Goal: Check status

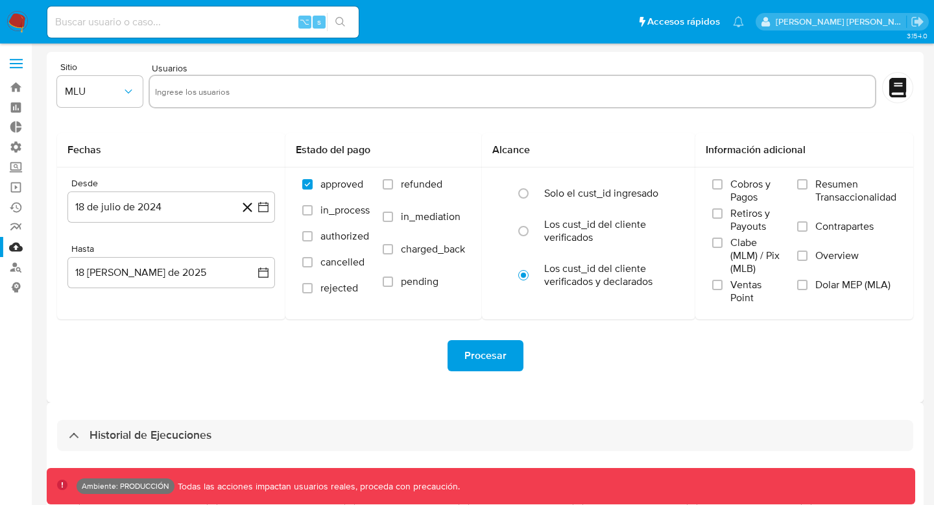
select select "10"
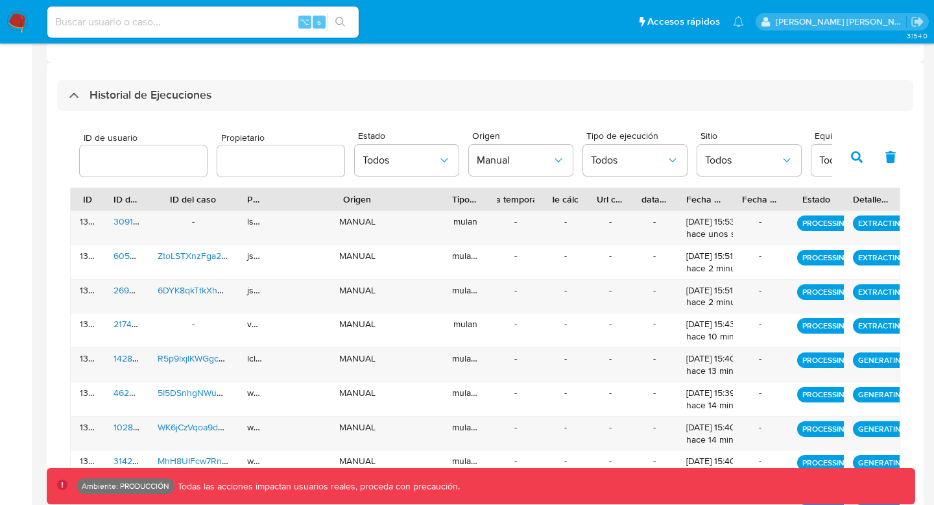
click at [855, 154] on icon "button" at bounding box center [857, 157] width 12 height 12
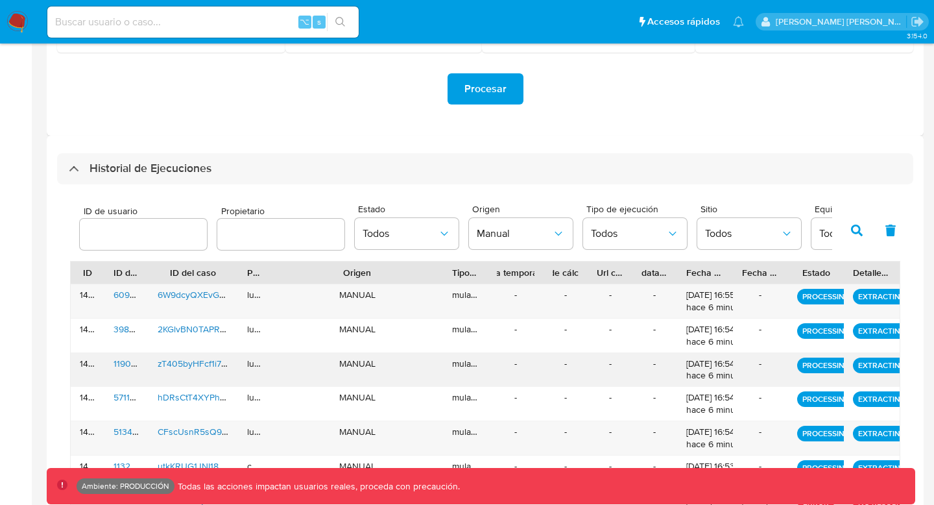
scroll to position [274, 0]
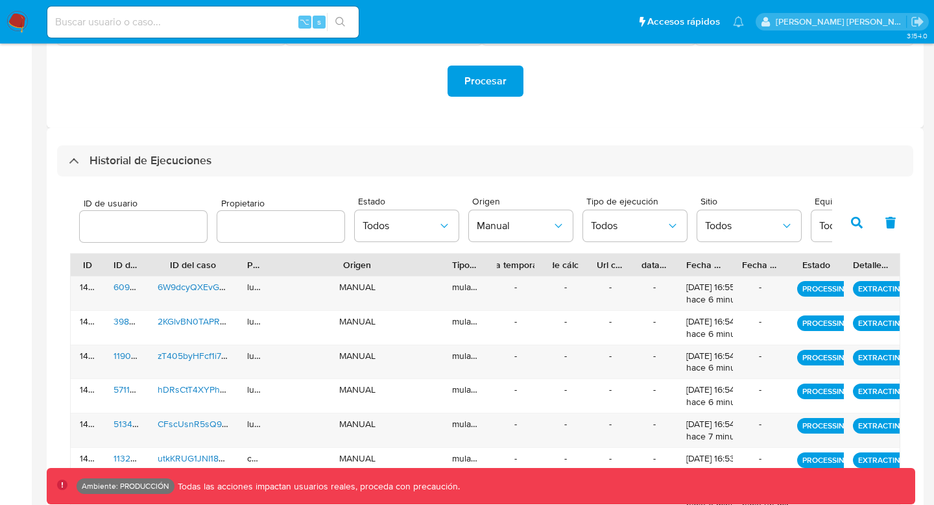
drag, startPoint x: 733, startPoint y: 263, endPoint x: 815, endPoint y: 254, distance: 83.0
click at [815, 254] on div "ID ID de usuario ID del caso Propietario Origen Tipo de ejecución Tabla tempora…" at bounding box center [485, 265] width 829 height 22
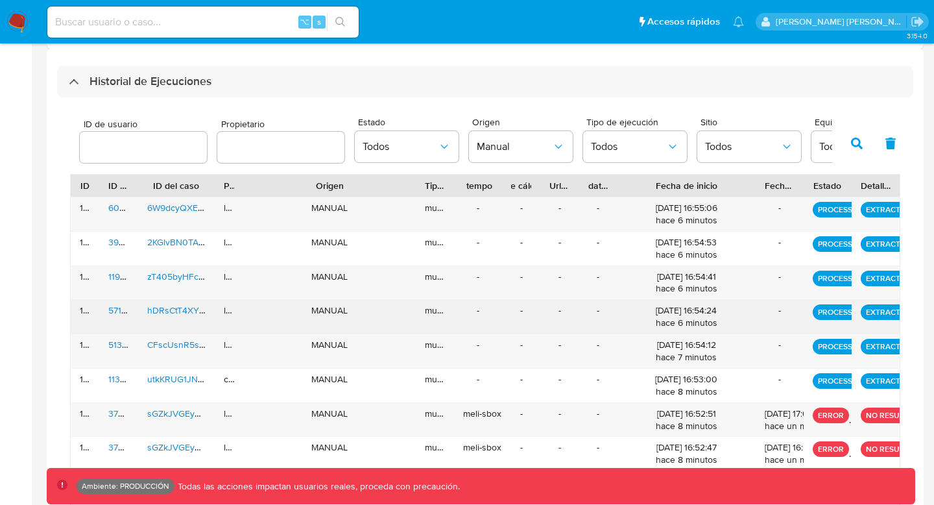
scroll to position [463, 0]
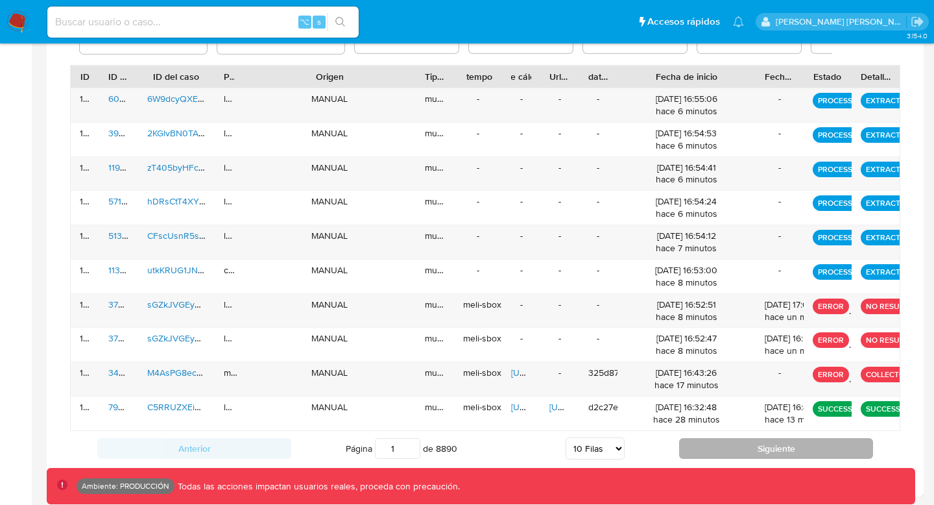
click at [742, 450] on button "Siguiente" at bounding box center [776, 448] width 194 height 21
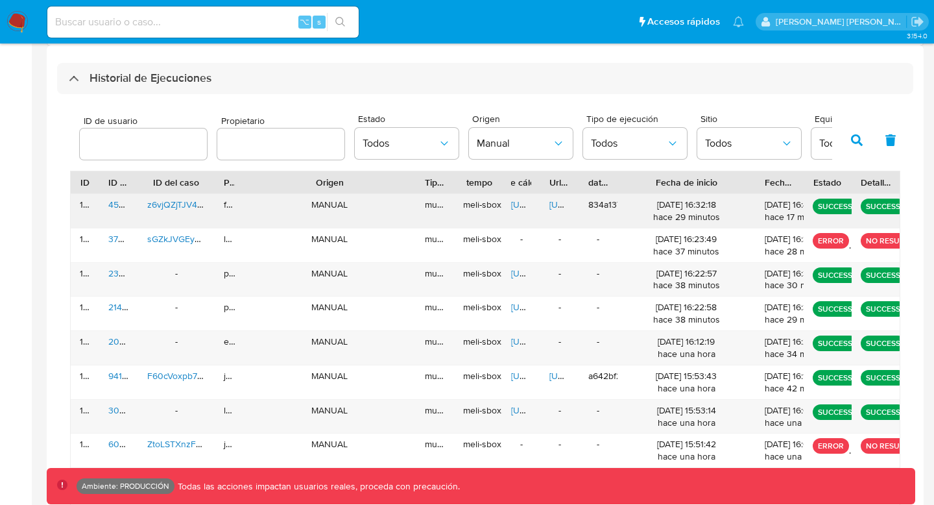
scroll to position [357, 0]
click at [673, 133] on button "Todos" at bounding box center [635, 142] width 104 height 31
click at [441, 138] on icon "button" at bounding box center [444, 142] width 13 height 13
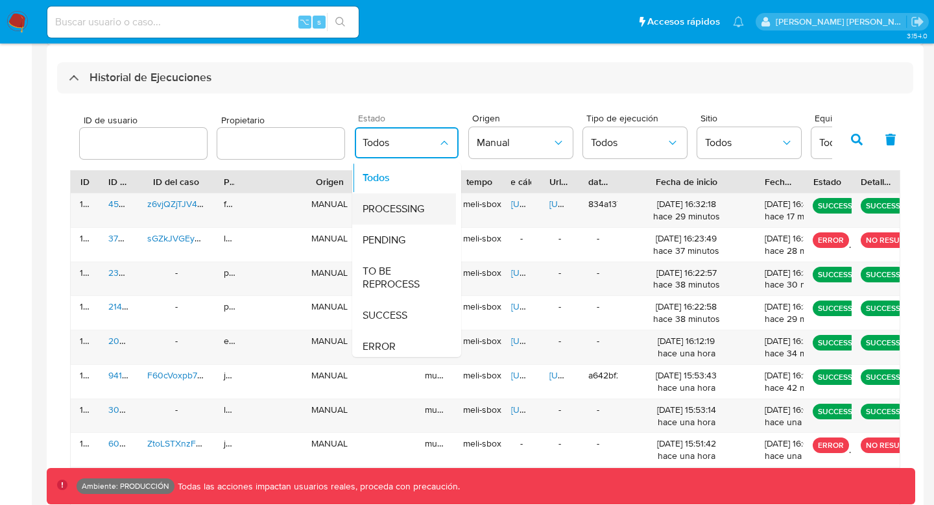
click at [413, 206] on span "PROCESSING" at bounding box center [394, 208] width 62 height 13
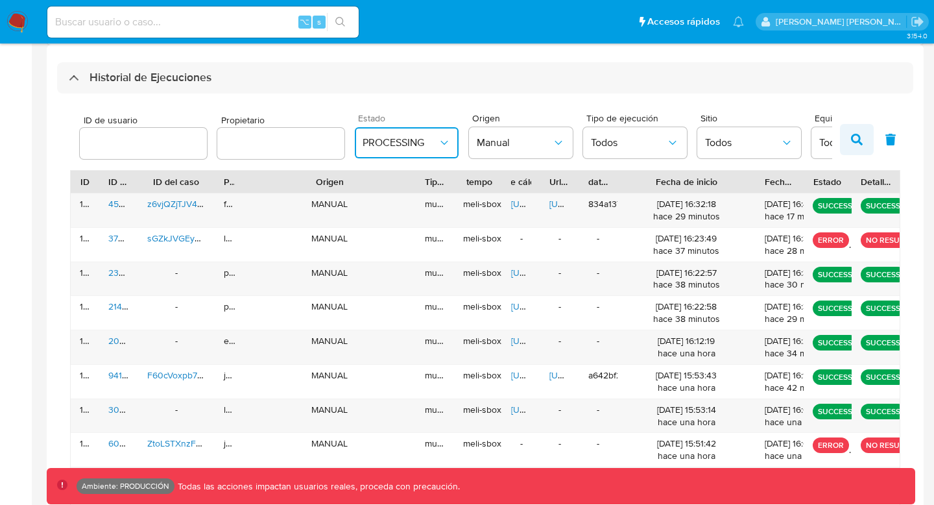
click at [860, 139] on icon "button" at bounding box center [857, 140] width 12 height 12
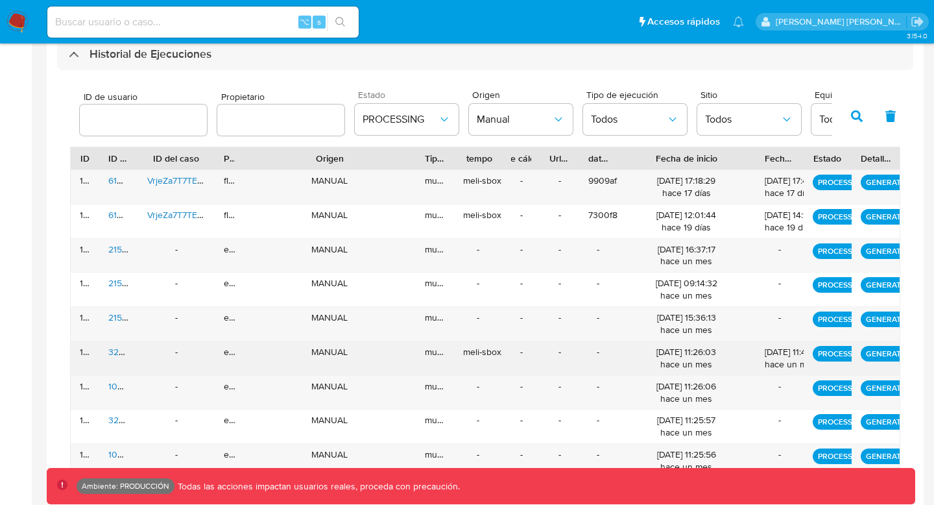
scroll to position [463, 0]
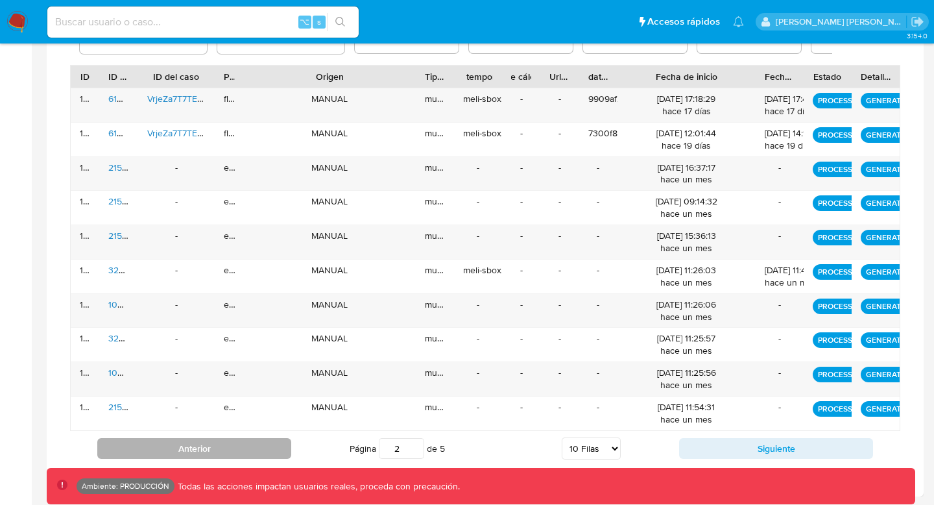
click at [256, 455] on button "Anterior" at bounding box center [194, 448] width 194 height 21
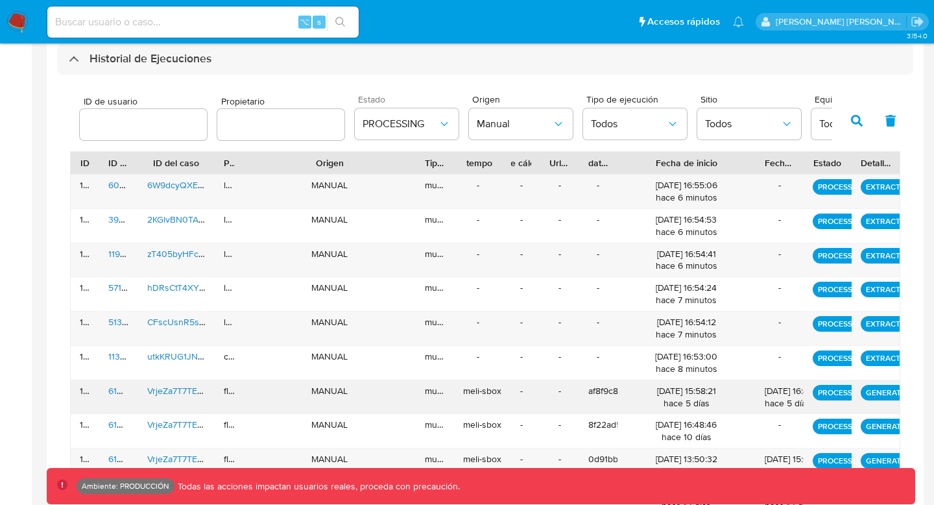
scroll to position [384, 0]
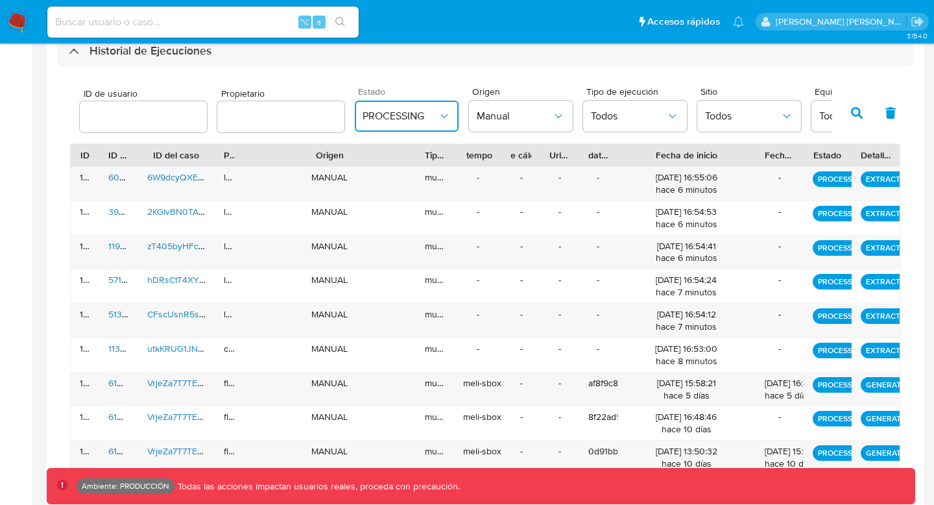
click at [415, 108] on button "PROCESSING" at bounding box center [407, 116] width 104 height 31
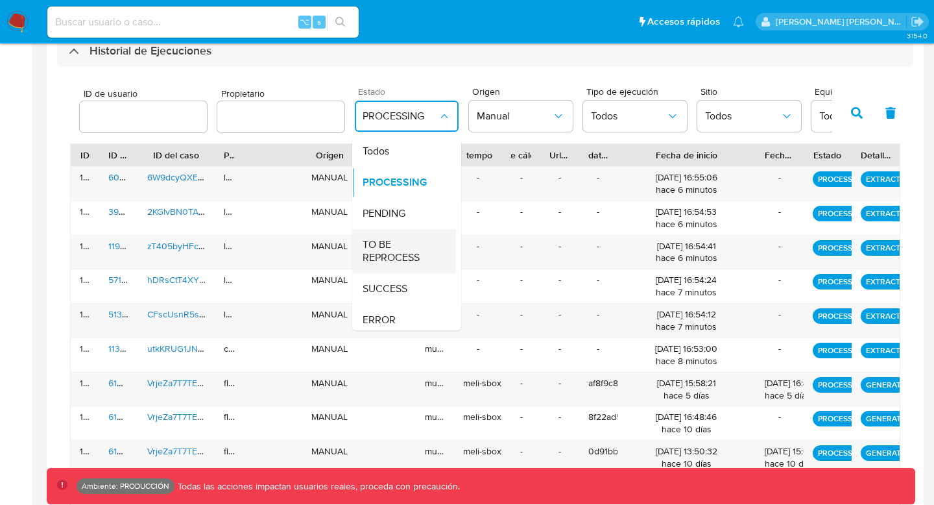
click at [403, 257] on span "TO BE REPROCESS" at bounding box center [400, 251] width 75 height 26
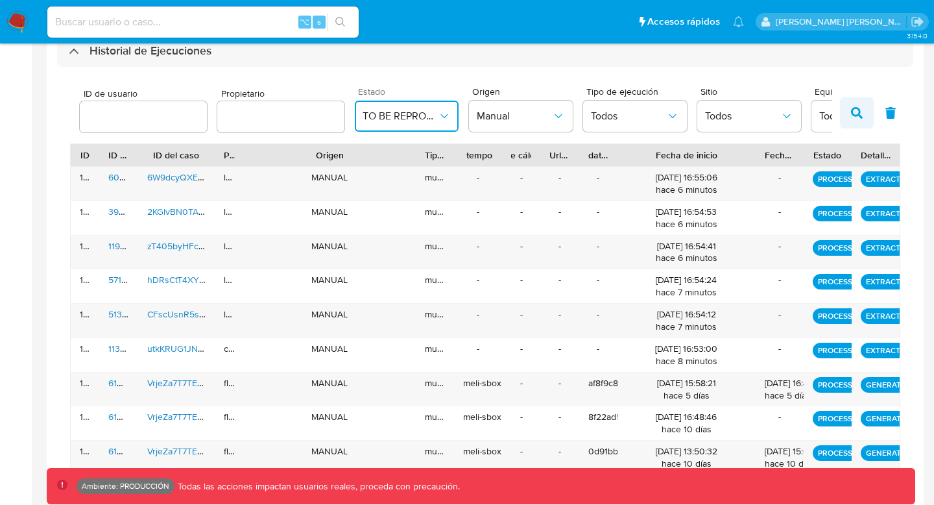
click at [860, 111] on icon "button" at bounding box center [857, 113] width 12 height 12
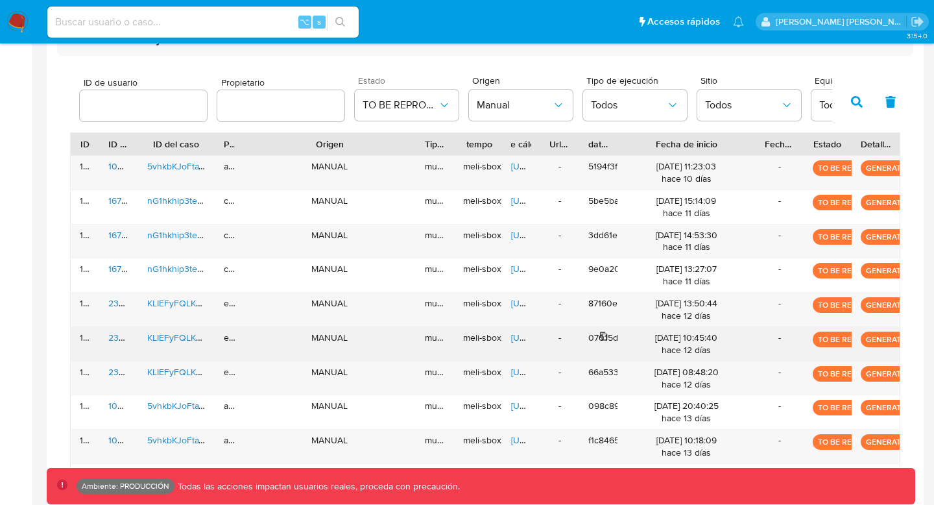
scroll to position [463, 0]
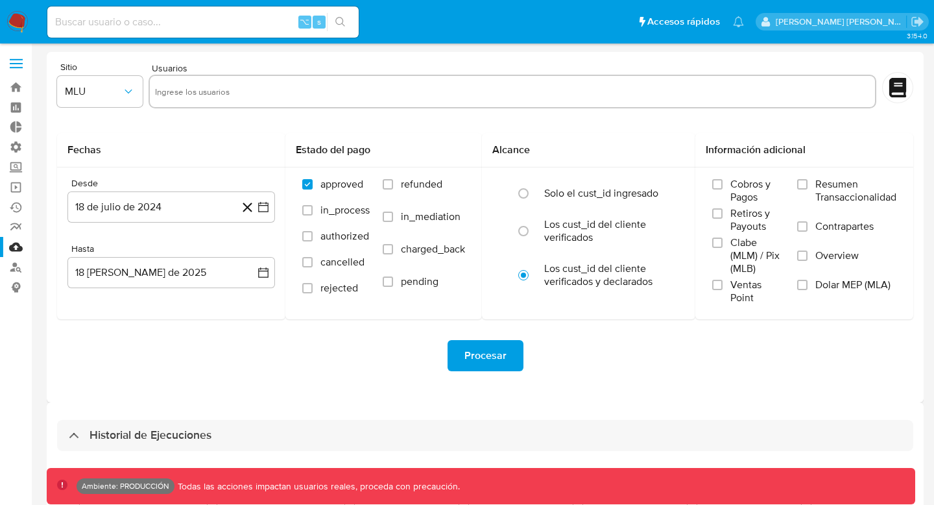
select select "10"
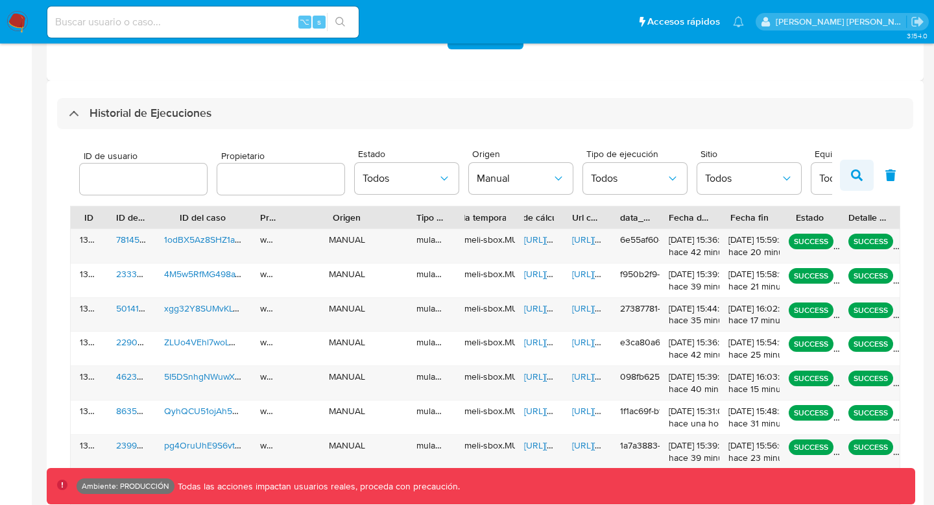
click at [860, 173] on icon "button" at bounding box center [857, 175] width 12 height 12
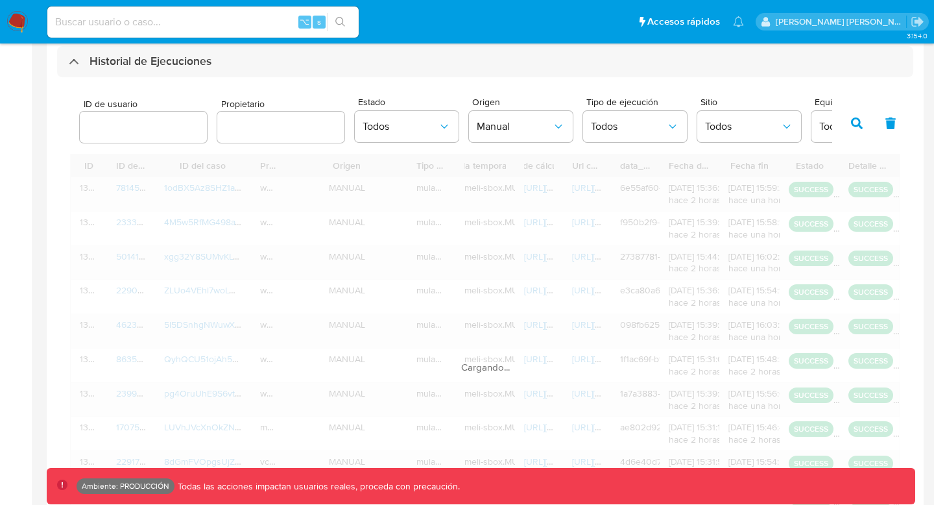
scroll to position [463, 0]
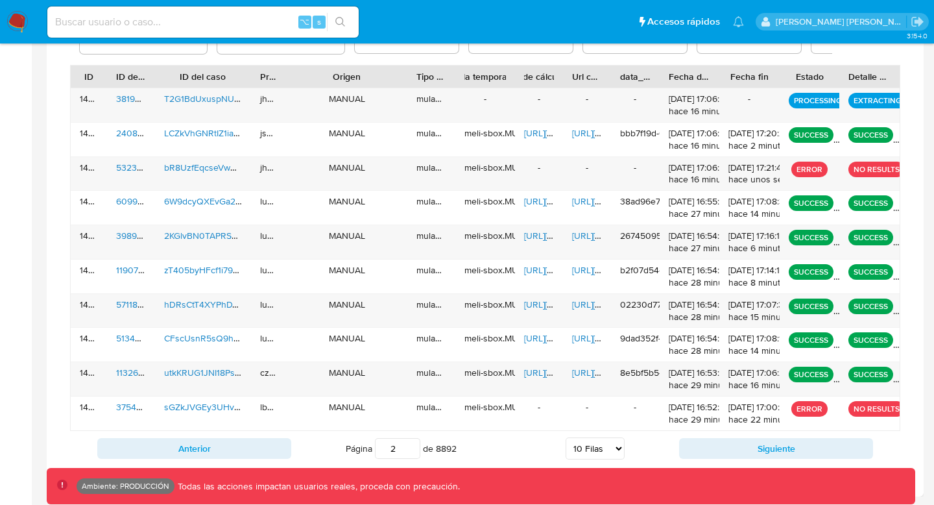
click at [390, 444] on input "2" at bounding box center [397, 448] width 45 height 21
type input "1"
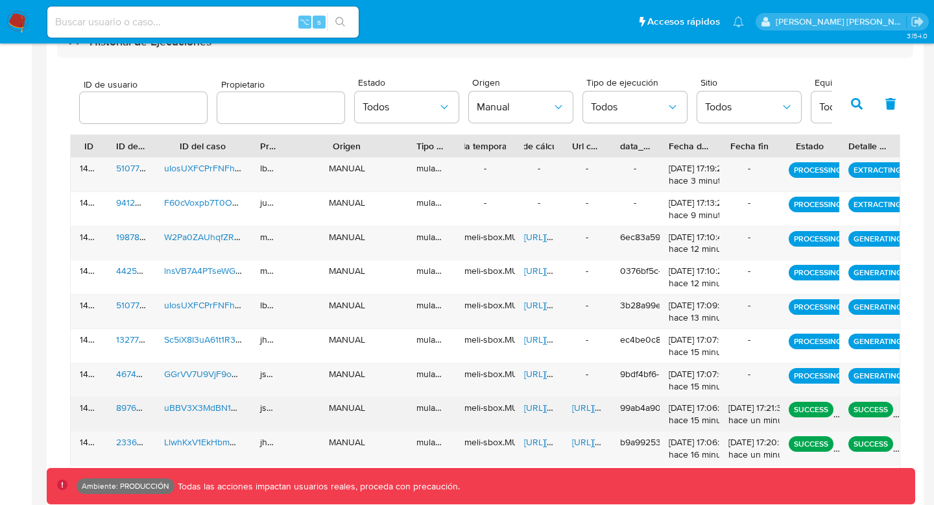
scroll to position [393, 0]
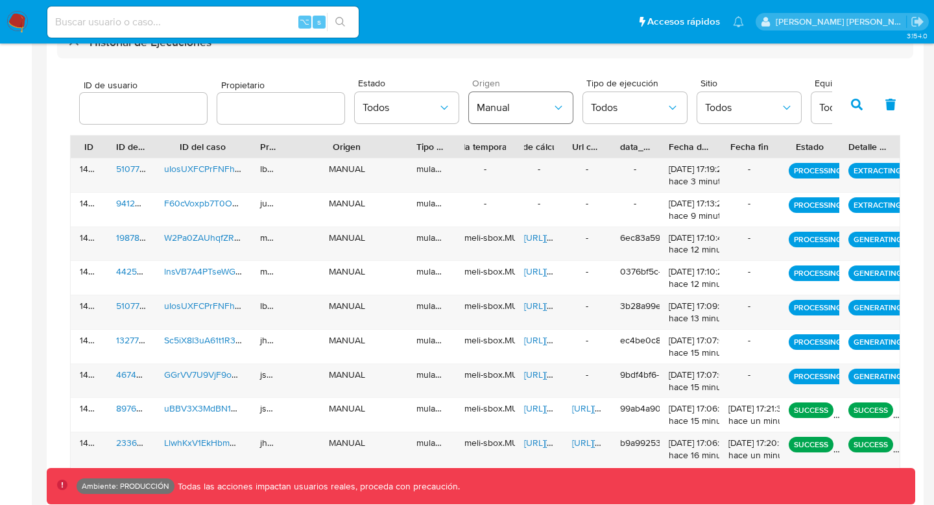
click at [525, 97] on button "Manual" at bounding box center [521, 107] width 104 height 31
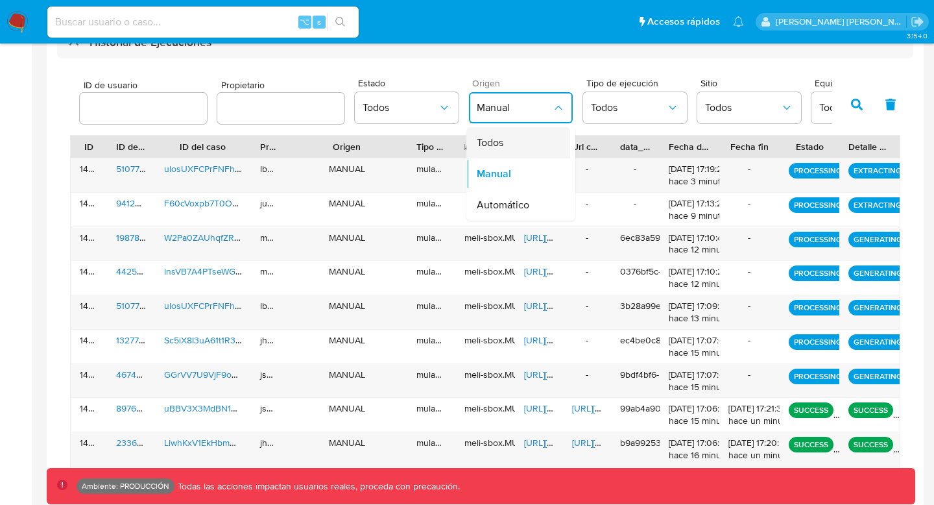
click at [496, 143] on span "Todos" at bounding box center [490, 142] width 27 height 13
click at [520, 103] on span "Todos" at bounding box center [514, 107] width 75 height 13
click at [506, 208] on span "Automático" at bounding box center [503, 205] width 53 height 13
click at [859, 106] on icon "button" at bounding box center [857, 105] width 12 height 12
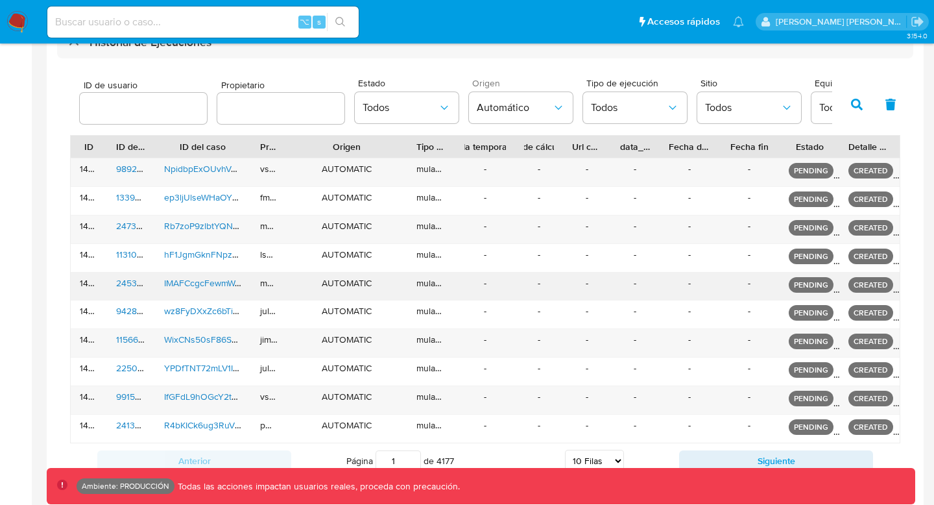
scroll to position [405, 0]
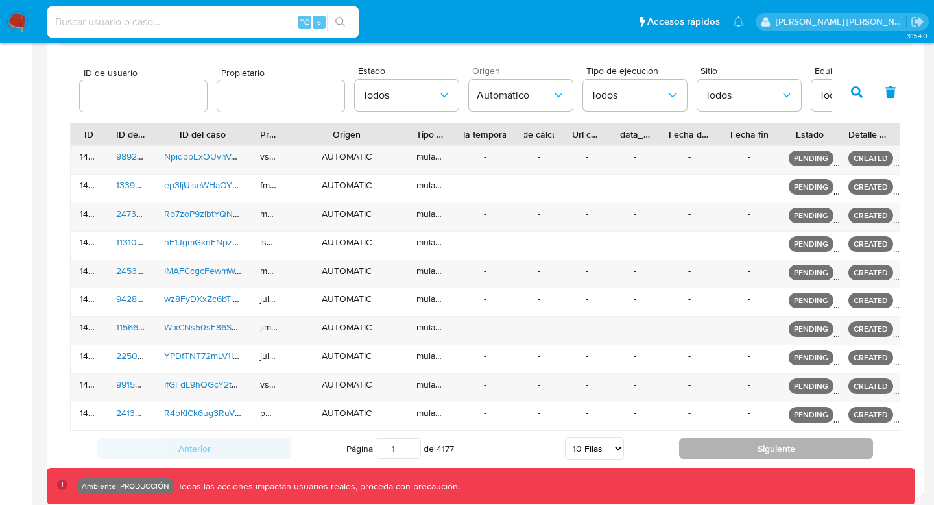
click at [786, 439] on button "Siguiente" at bounding box center [776, 448] width 194 height 21
click at [786, 452] on button "Siguiente" at bounding box center [776, 448] width 194 height 21
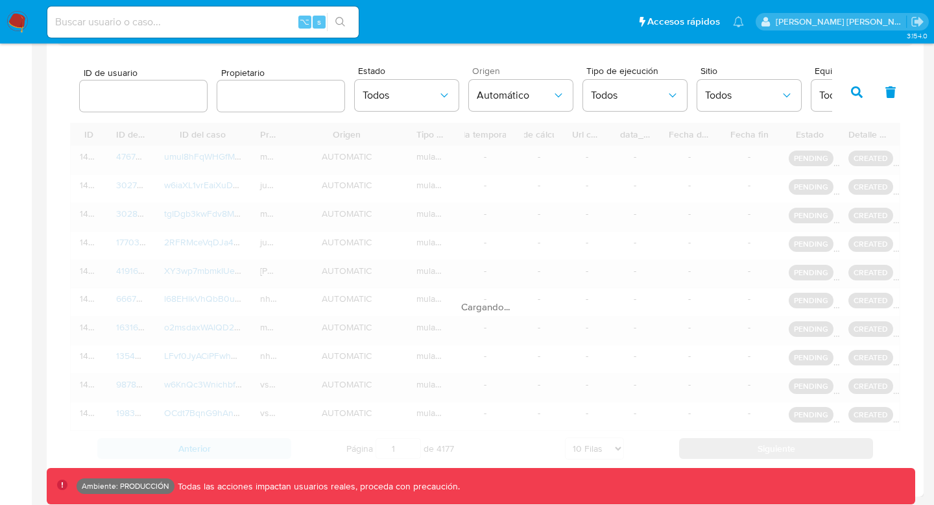
click at [786, 452] on div "Cargando..." at bounding box center [485, 294] width 830 height 343
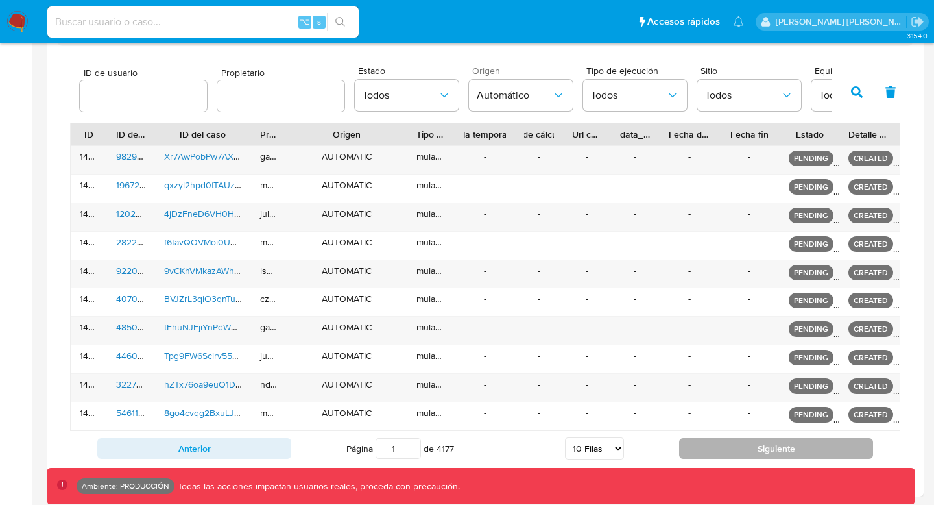
click at [786, 452] on button "Siguiente" at bounding box center [776, 448] width 194 height 21
click at [412, 97] on span "Todos" at bounding box center [400, 95] width 75 height 13
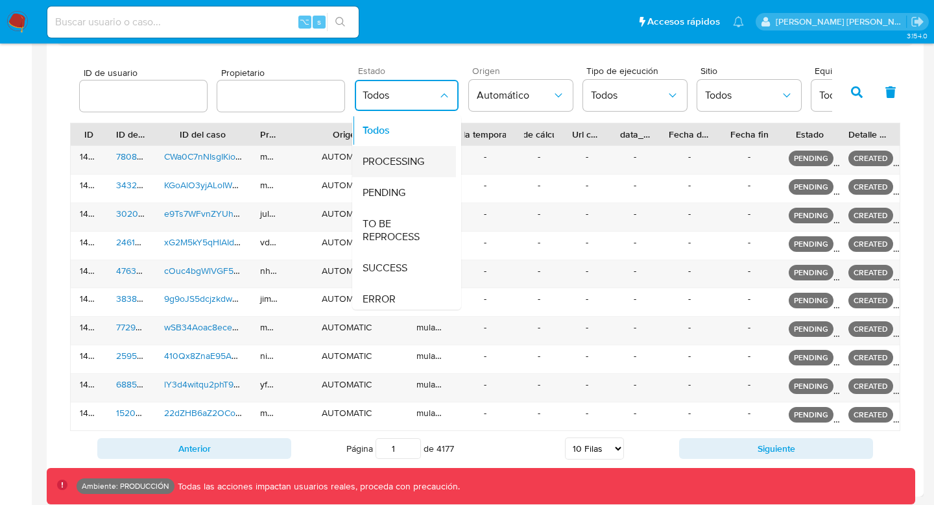
click at [407, 162] on span "PROCESSING" at bounding box center [394, 161] width 62 height 13
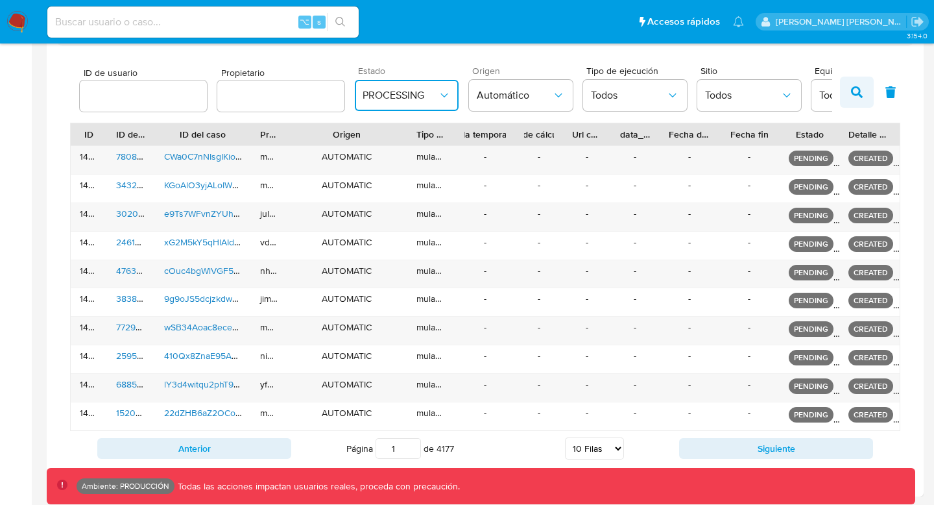
click at [852, 101] on button "button" at bounding box center [857, 92] width 34 height 31
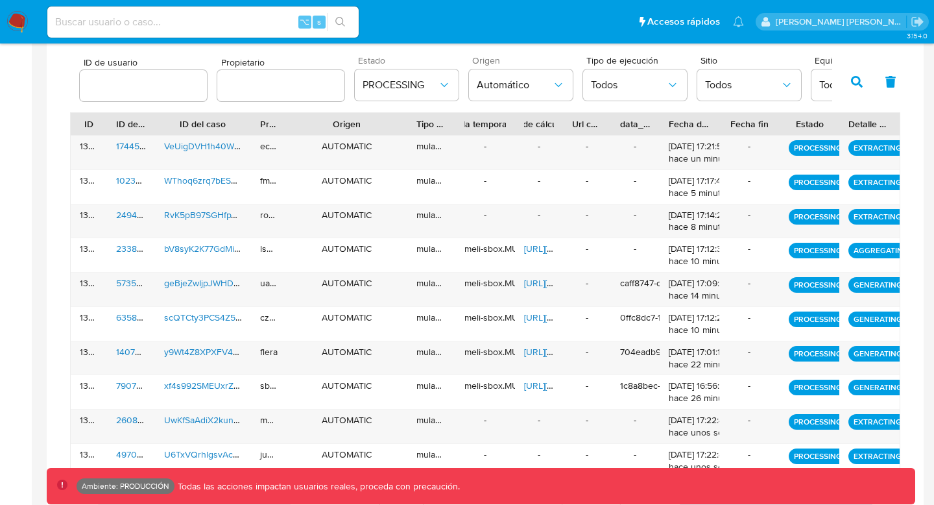
scroll to position [463, 0]
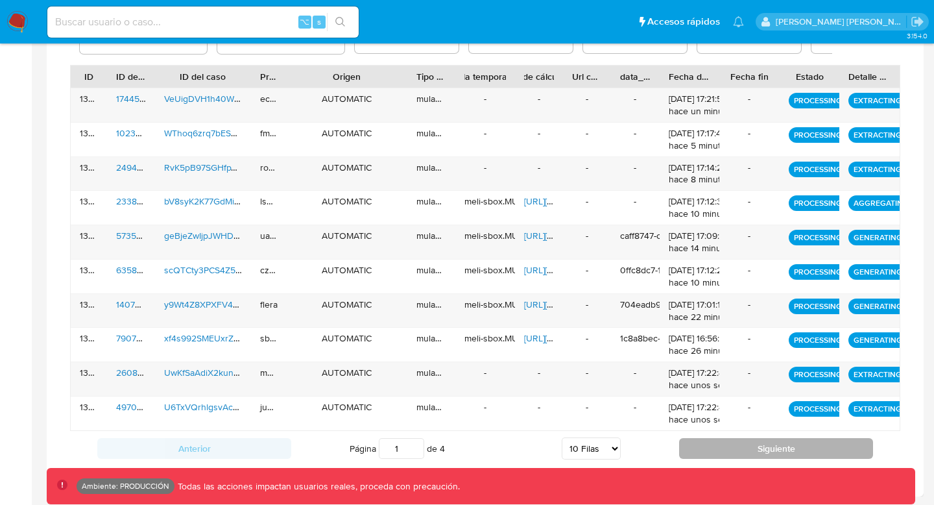
click at [750, 446] on button "Siguiente" at bounding box center [776, 448] width 194 height 21
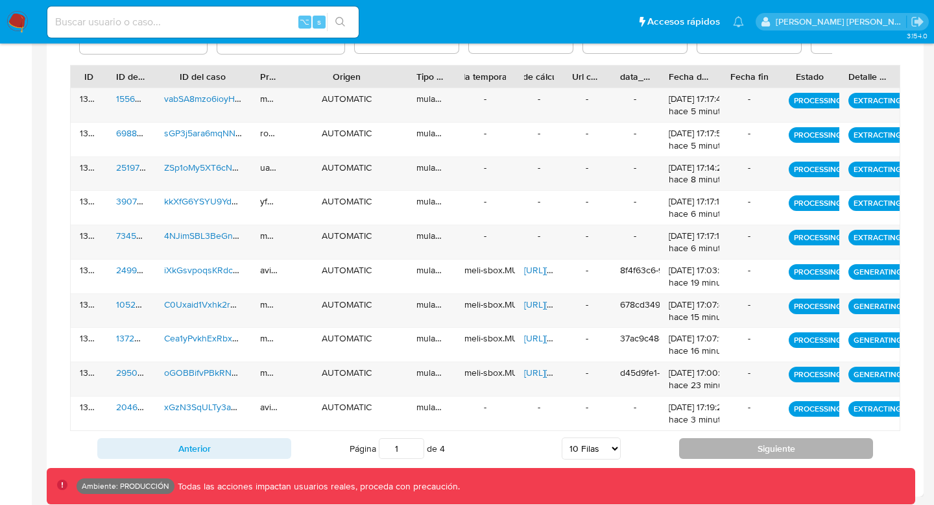
click at [750, 446] on button "Siguiente" at bounding box center [776, 448] width 194 height 21
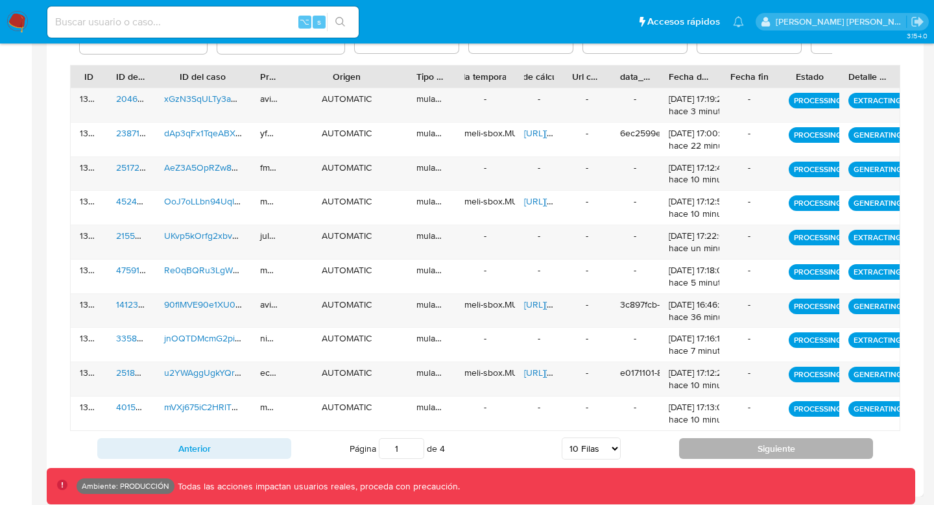
click at [718, 443] on button "Siguiente" at bounding box center [776, 448] width 194 height 21
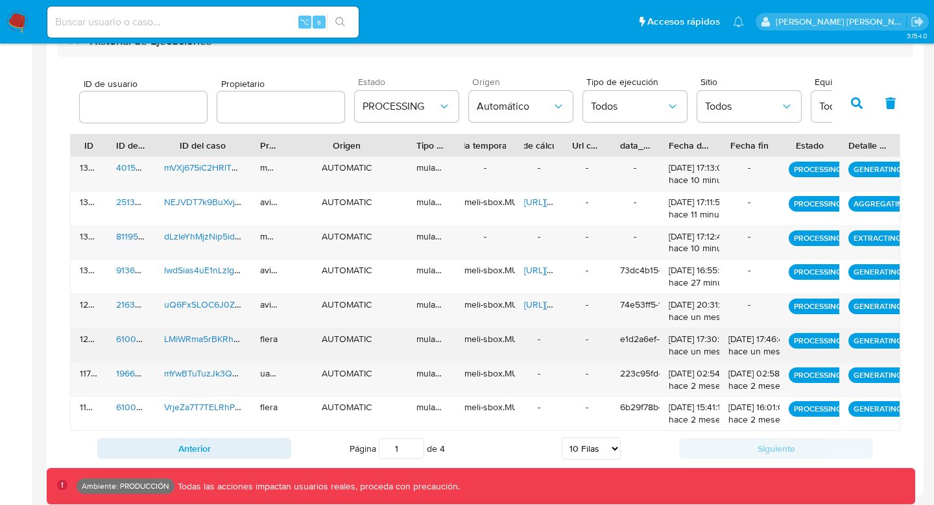
scroll to position [392, 0]
